Goal: Information Seeking & Learning: Learn about a topic

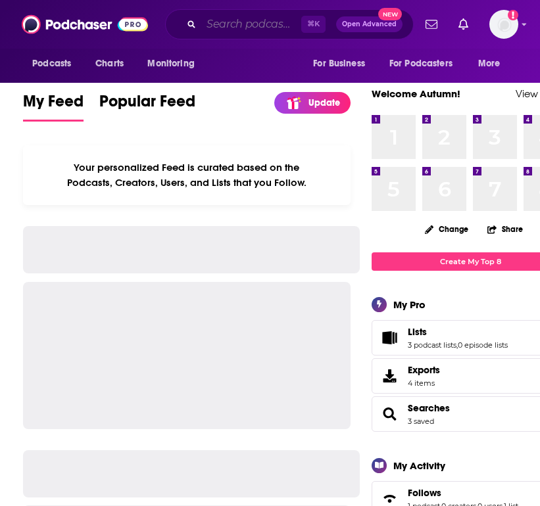
click at [233, 24] on input "Search podcasts, credits, & more..." at bounding box center [251, 24] width 100 height 21
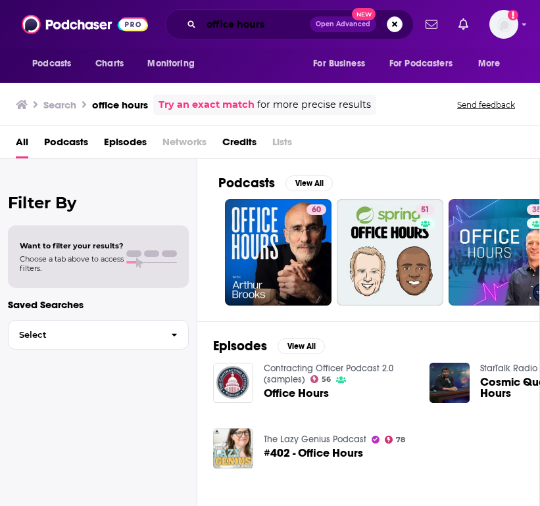
click at [263, 26] on input "office hours" at bounding box center [255, 24] width 108 height 21
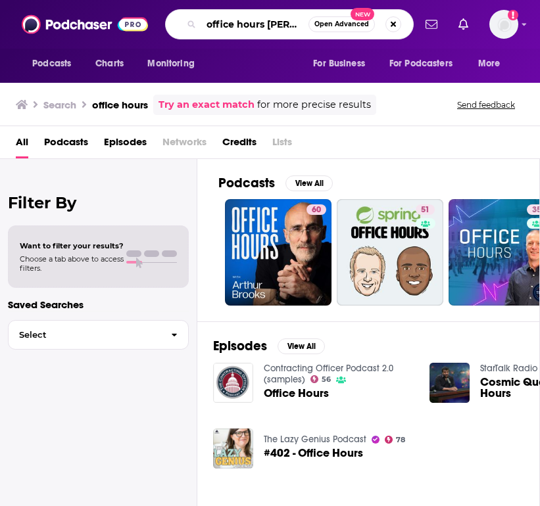
type input "office hours [PERSON_NAME]"
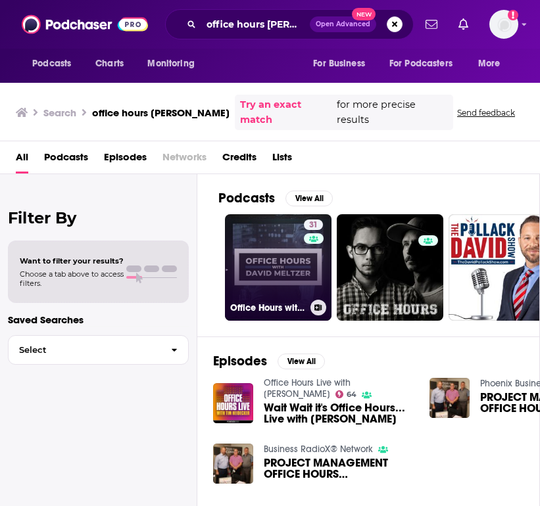
click at [277, 271] on link "31 Office Hours with [PERSON_NAME]" at bounding box center [278, 267] width 106 height 106
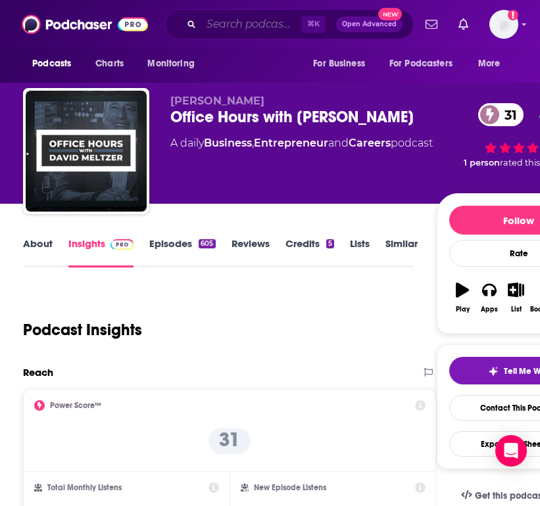
click at [213, 30] on input "Search podcasts, credits, & more..." at bounding box center [251, 24] width 100 height 21
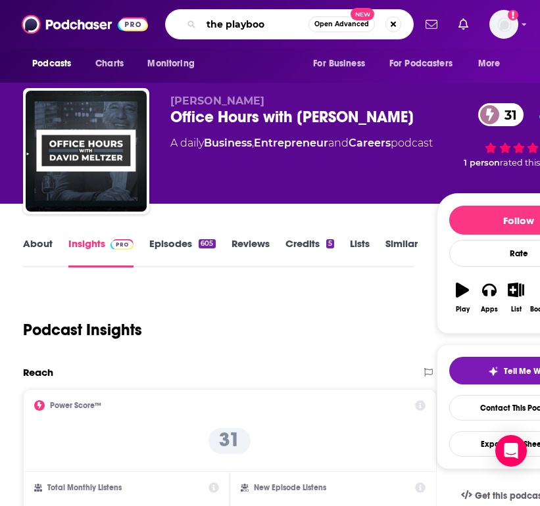
type input "the playbook"
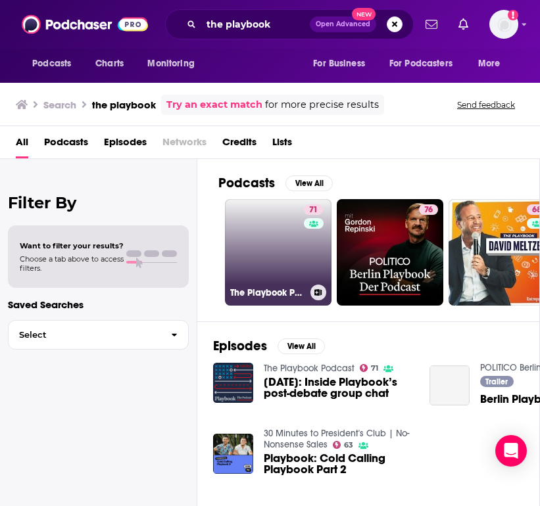
click at [261, 246] on link "71 The Playbook Podcast" at bounding box center [278, 252] width 106 height 106
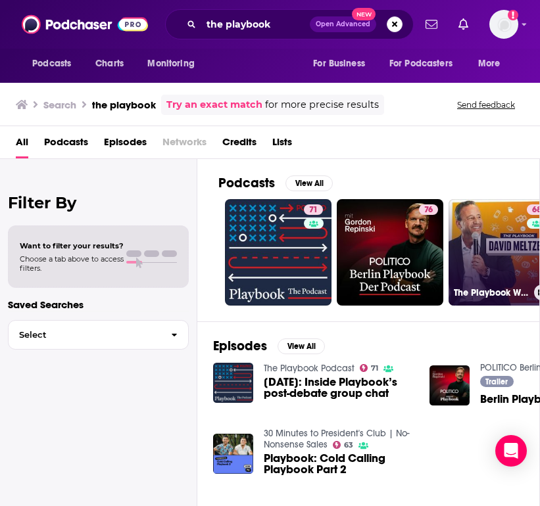
click at [482, 259] on link "68 The Playbook With [PERSON_NAME]" at bounding box center [501, 252] width 106 height 106
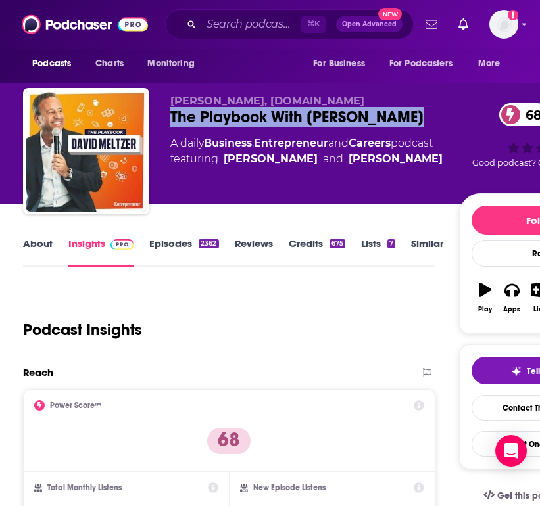
drag, startPoint x: 415, startPoint y: 117, endPoint x: 170, endPoint y: 116, distance: 245.1
click at [170, 116] on div "The Playbook With [PERSON_NAME] 68" at bounding box center [314, 117] width 289 height 20
copy h2 "The Playbook With [PERSON_NAME]"
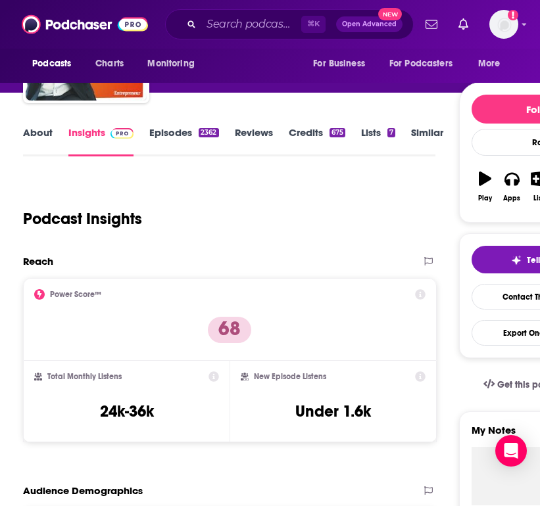
scroll to position [114, 0]
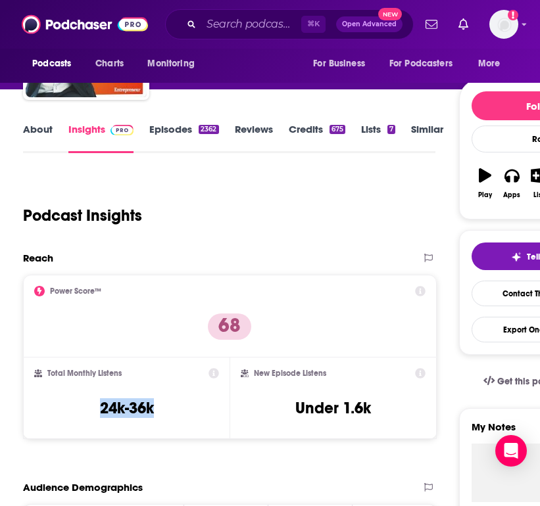
drag, startPoint x: 177, startPoint y: 407, endPoint x: 93, endPoint y: 407, distance: 84.1
click at [93, 407] on div "Total Monthly Listens 24k-36k" at bounding box center [126, 398] width 185 height 60
copy h3 "24k-36k"
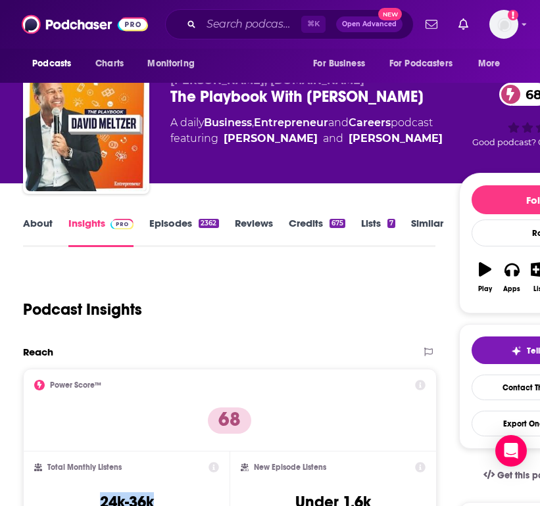
scroll to position [0, 0]
